Goal: Task Accomplishment & Management: Manage account settings

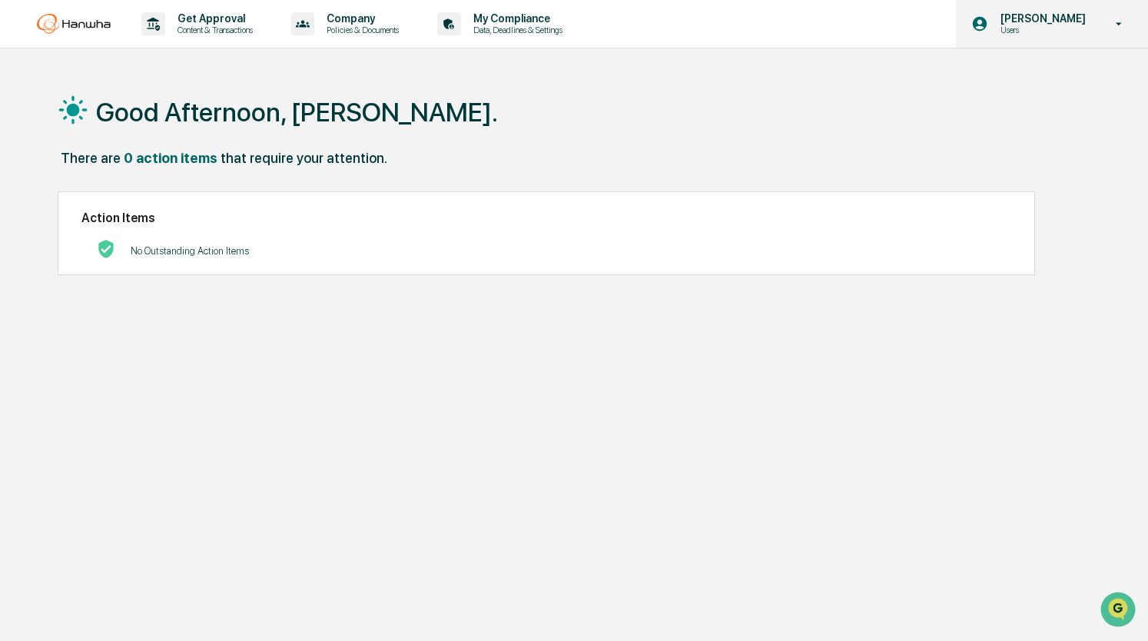
click at [1019, 12] on p "[PERSON_NAME]" at bounding box center [1041, 18] width 105 height 12
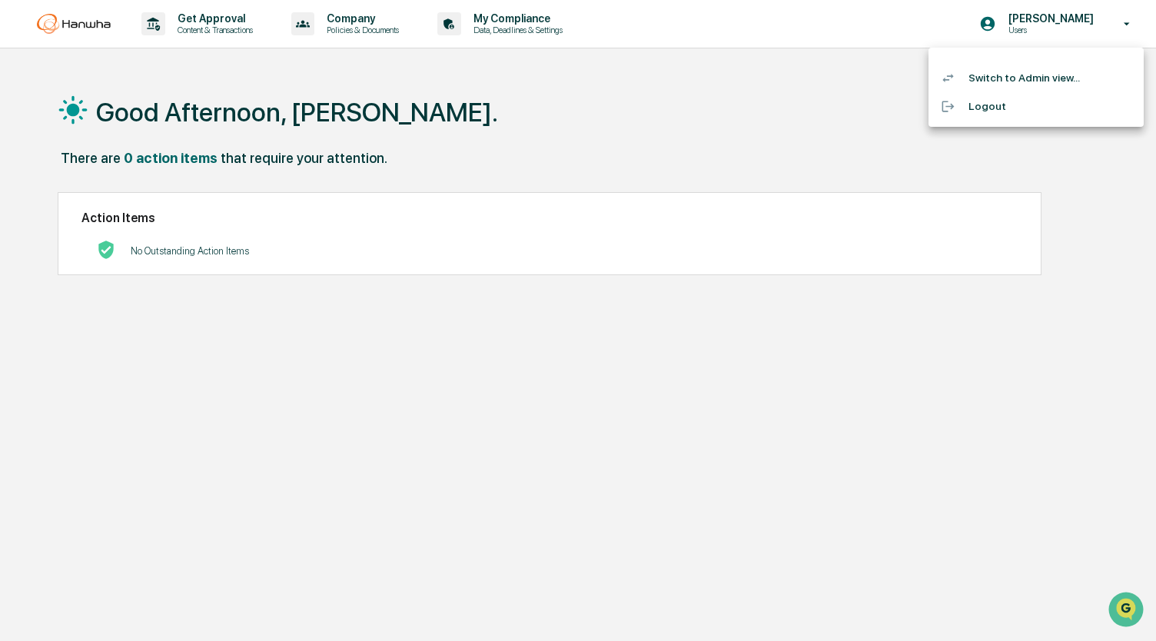
click at [961, 87] on li "Switch to Admin view..." at bounding box center [1036, 78] width 215 height 28
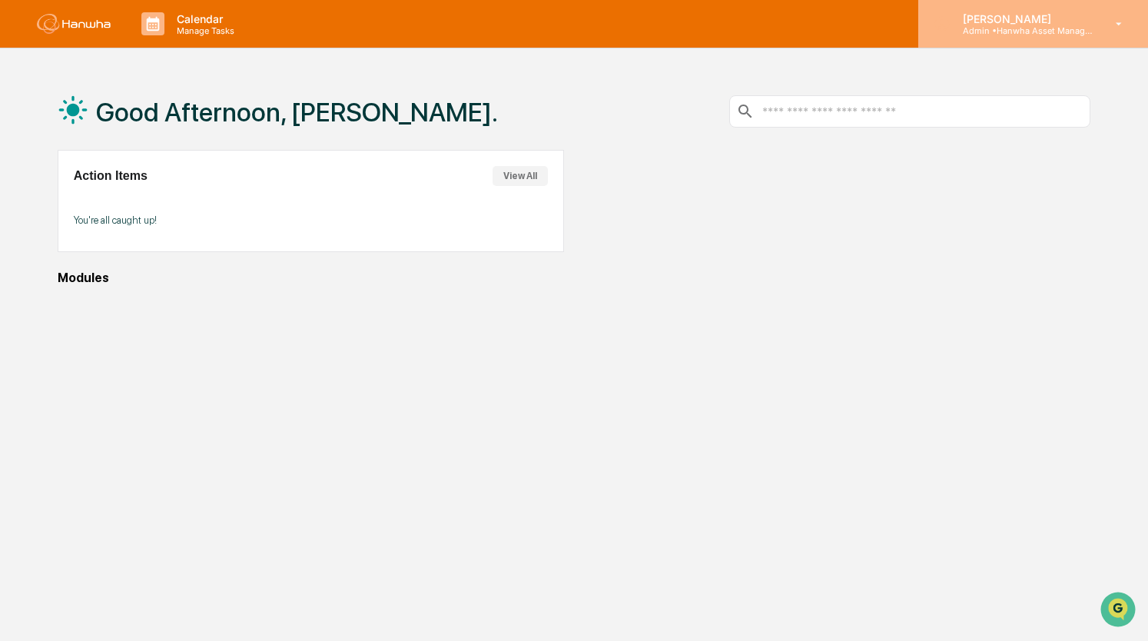
click at [1015, 33] on p "Admin • Hanwha Asset Management (USA) Ltd." at bounding box center [1022, 30] width 143 height 11
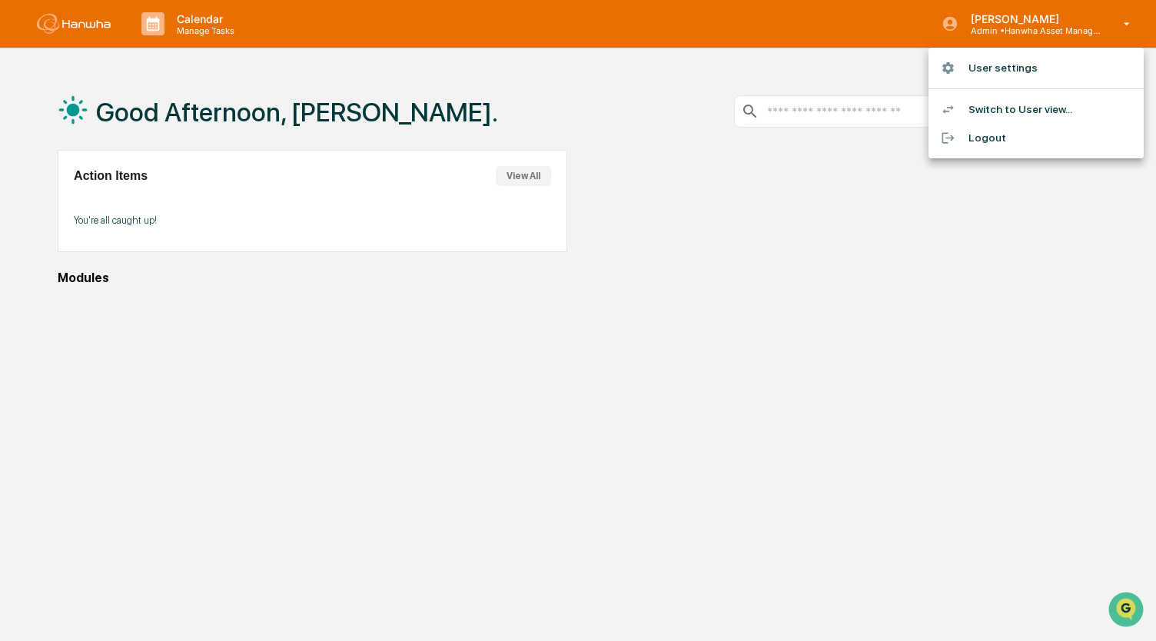
click at [1008, 59] on li "User settings" at bounding box center [1036, 68] width 215 height 28
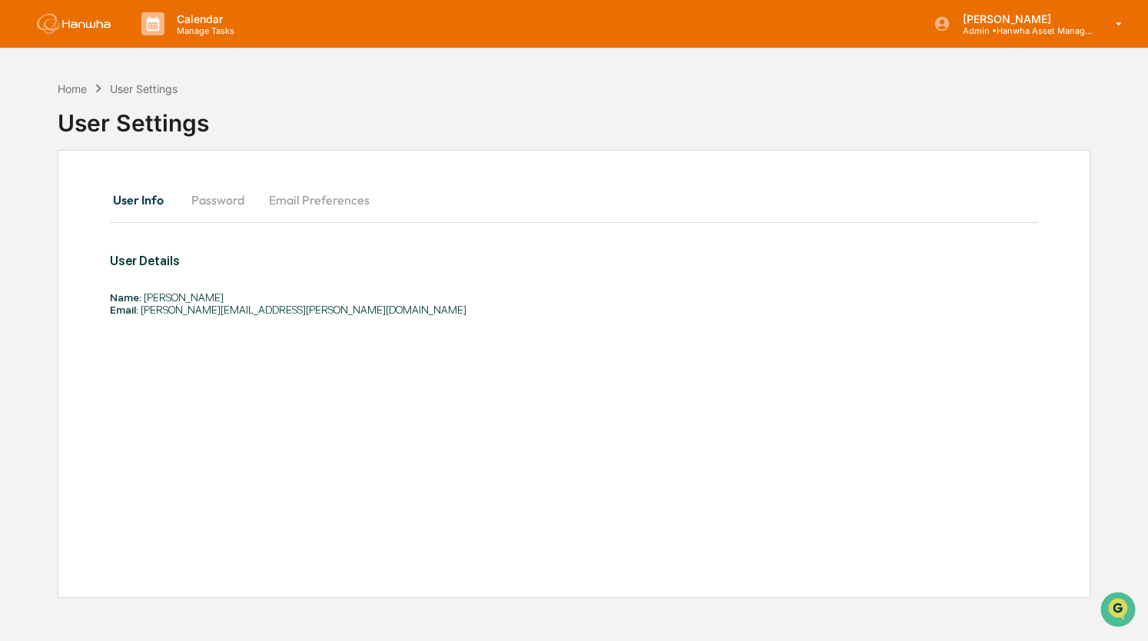
click at [226, 212] on button "Password" at bounding box center [218, 199] width 78 height 37
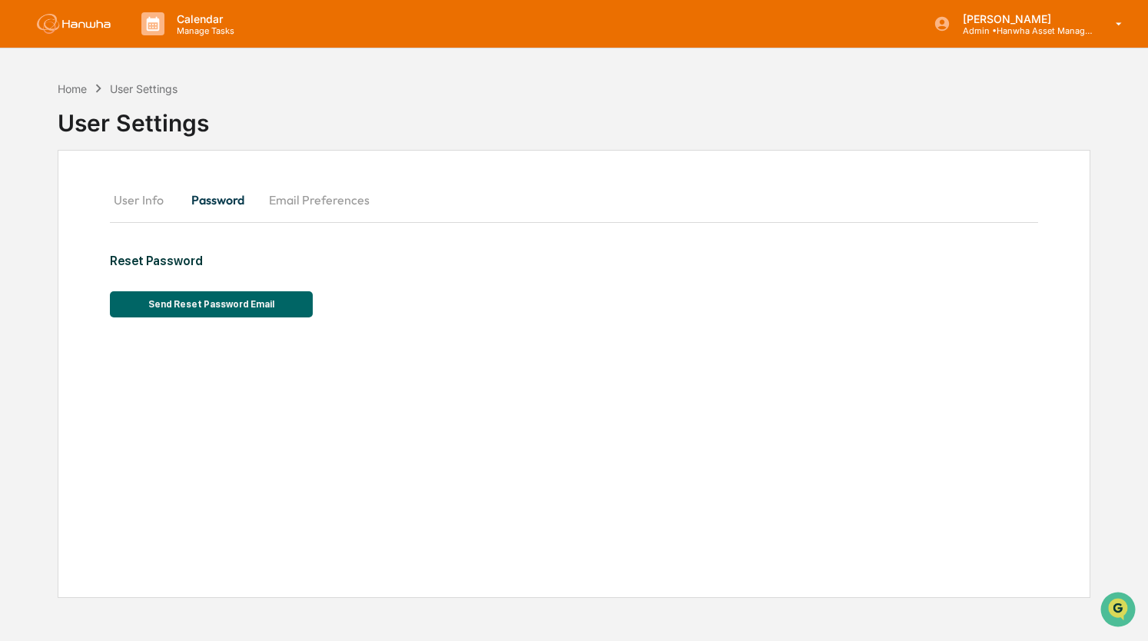
click at [304, 193] on button "Email Preferences" at bounding box center [319, 199] width 125 height 37
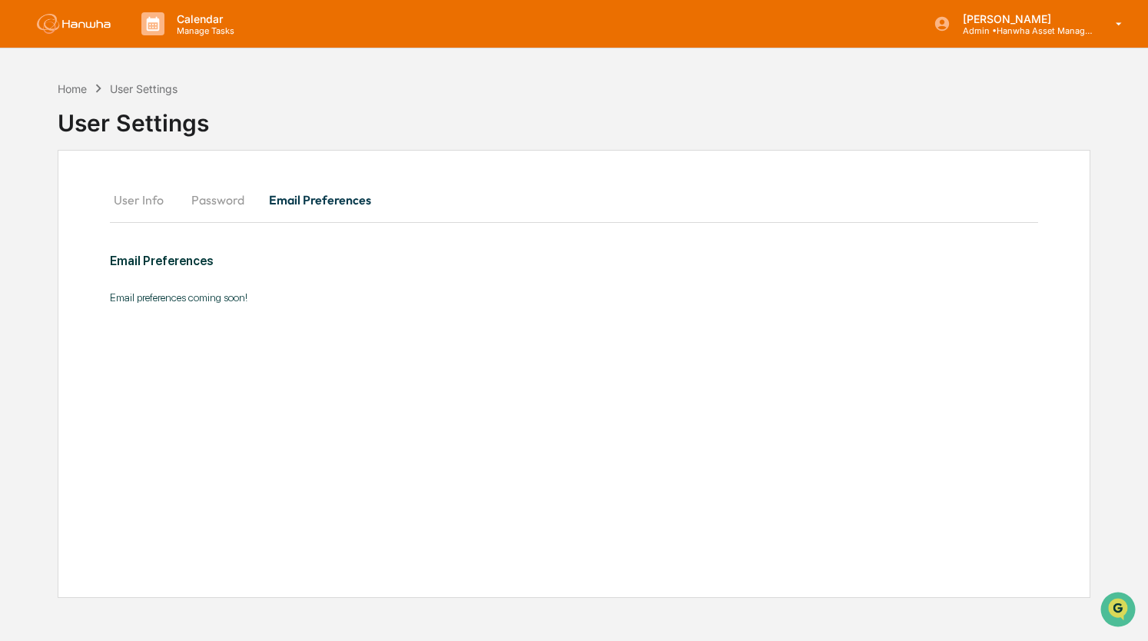
click at [115, 193] on button "User Info" at bounding box center [144, 199] width 69 height 37
